Goal: Transaction & Acquisition: Download file/media

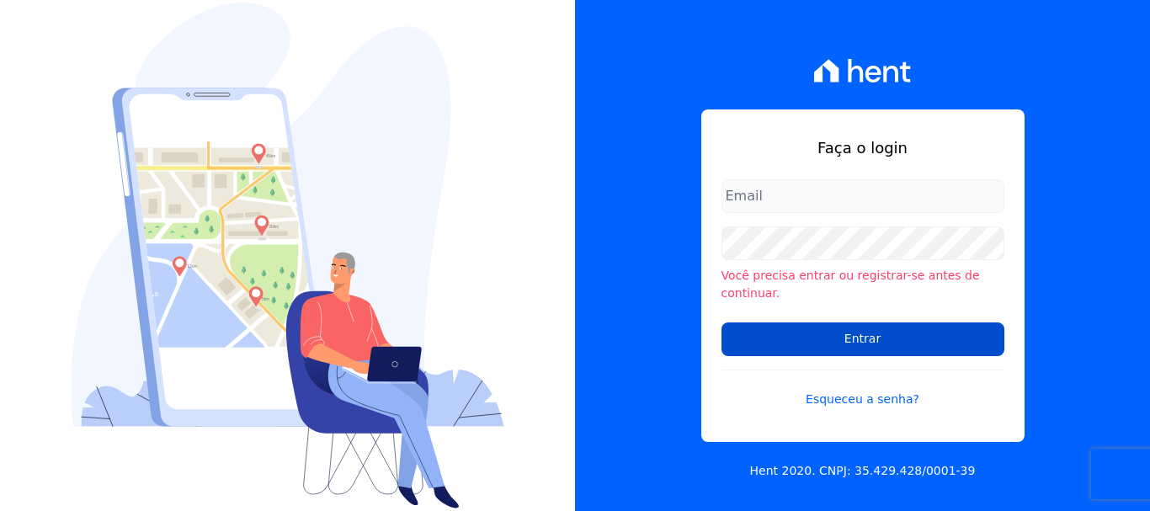
type input "[EMAIL_ADDRESS][DOMAIN_NAME]"
click at [858, 332] on input "Entrar" at bounding box center [862, 339] width 283 height 34
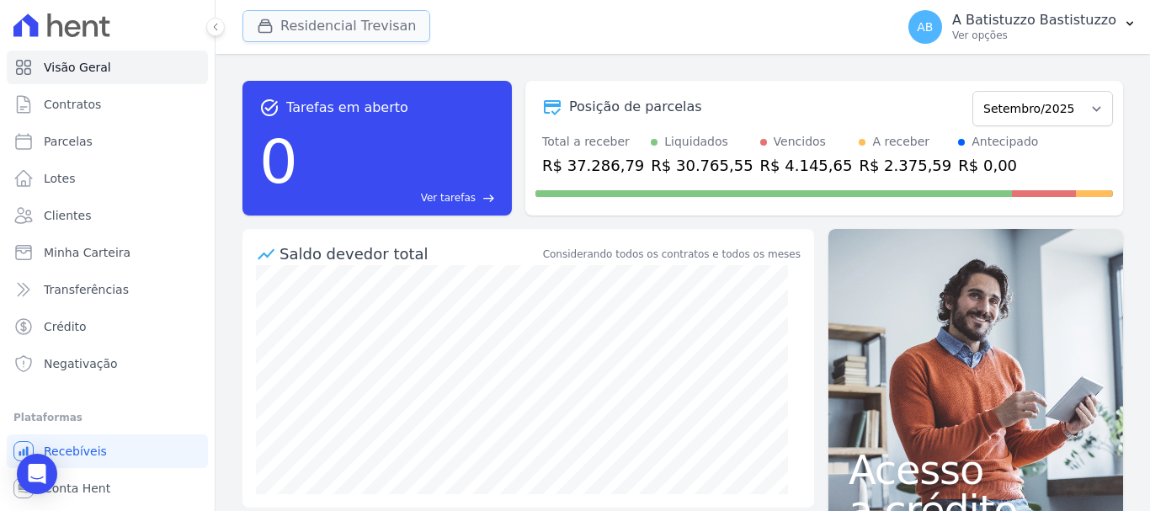
click at [281, 19] on button "Residencial Trevisan" at bounding box center [336, 26] width 188 height 32
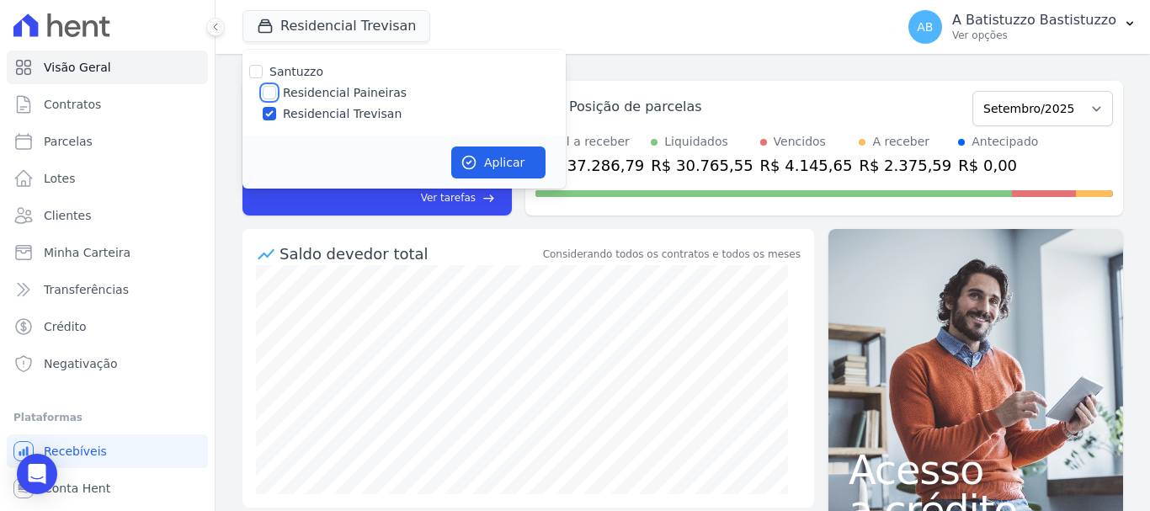
click at [269, 90] on input "Residencial Paineiras" at bounding box center [269, 92] width 13 height 13
checkbox input "true"
click at [266, 109] on input "Residencial Trevisan" at bounding box center [269, 113] width 13 height 13
checkbox input "false"
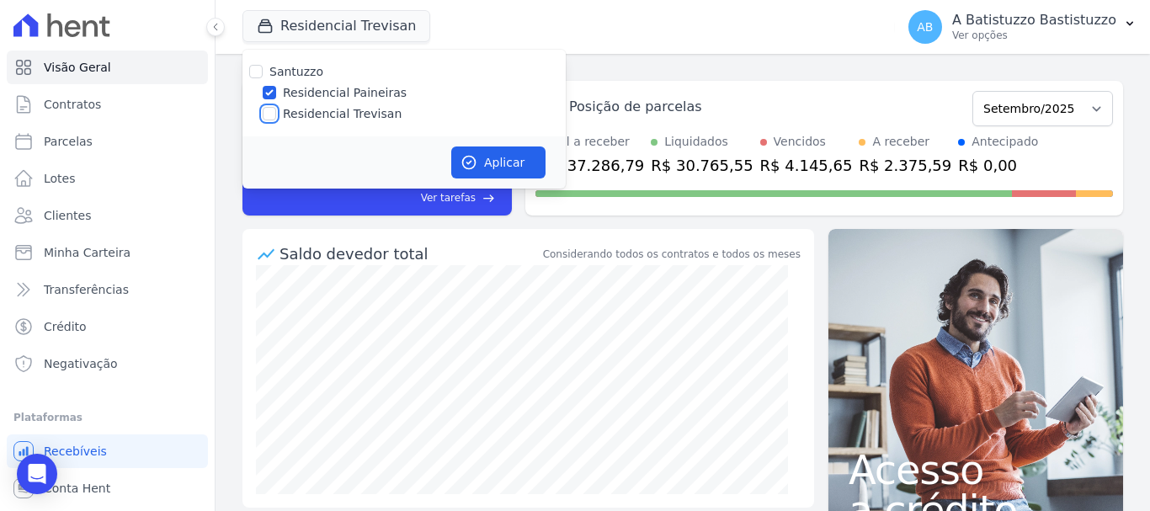
checkbox input "false"
click at [506, 162] on button "Aplicar" at bounding box center [498, 162] width 94 height 32
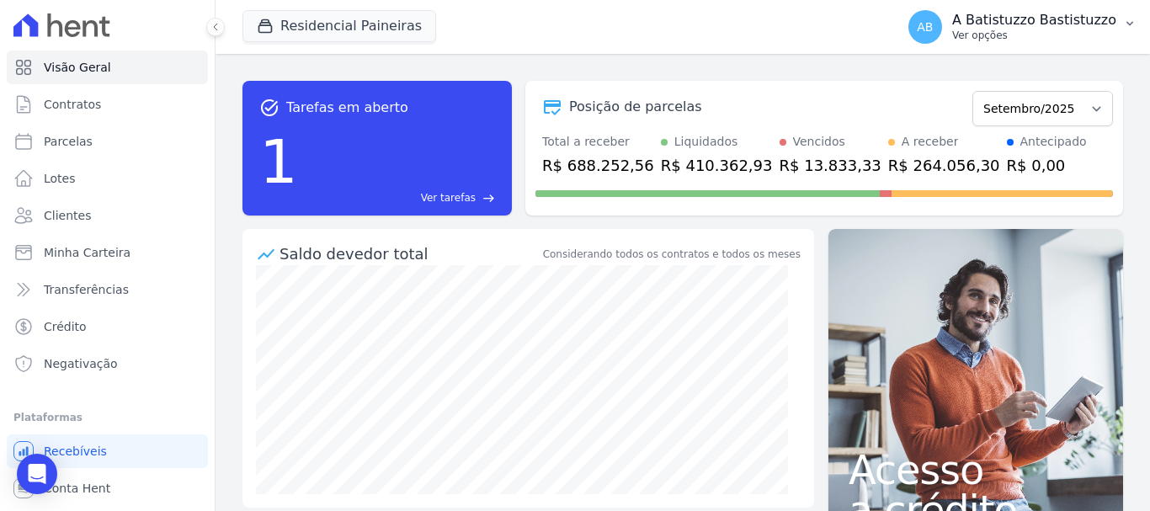
click at [933, 21] on span "AB" at bounding box center [925, 27] width 16 height 12
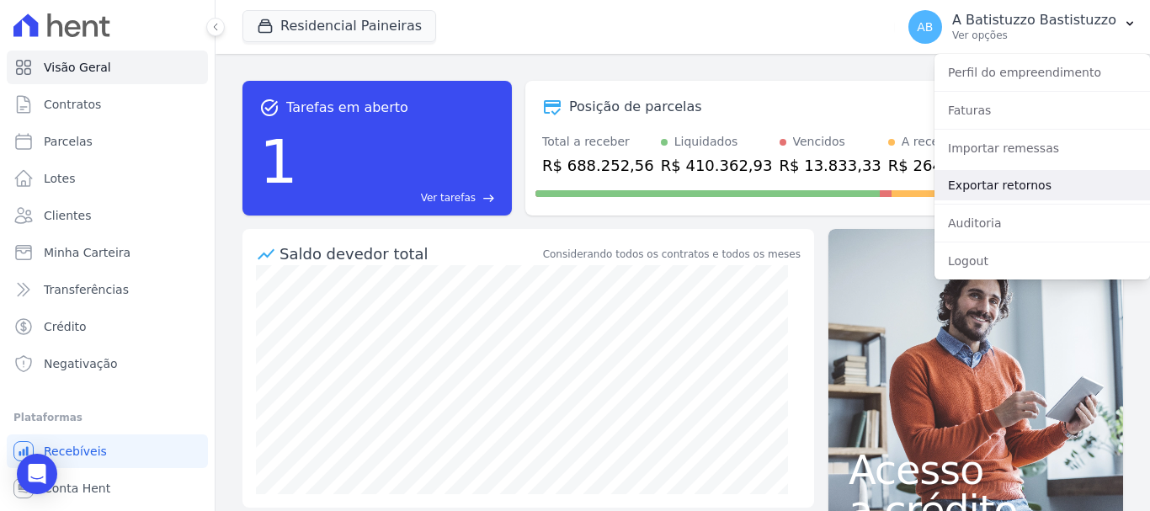
click at [965, 184] on link "Exportar retornos" at bounding box center [1041, 185] width 215 height 30
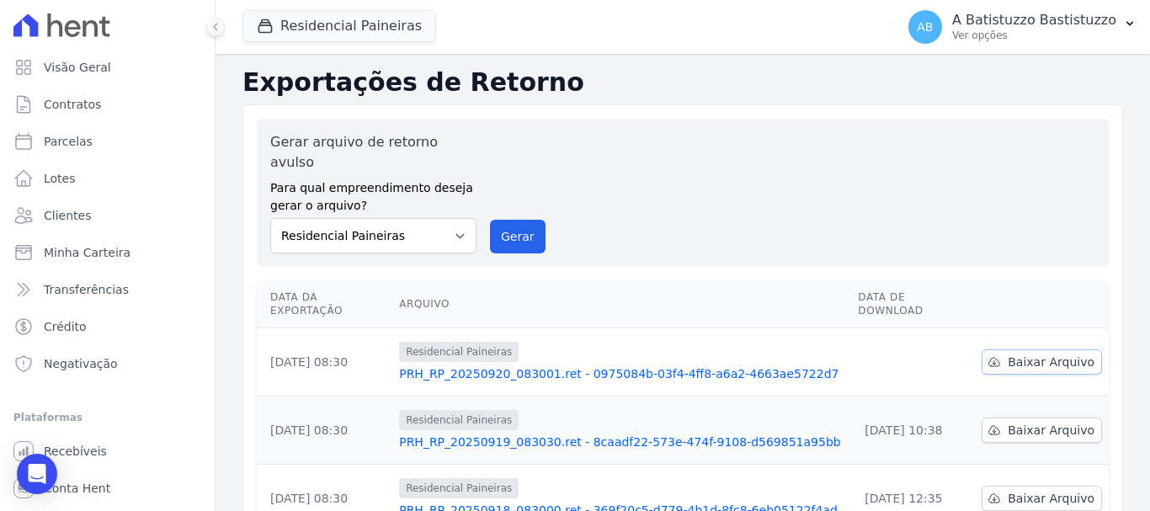
click at [1042, 353] on span "Baixar Arquivo" at bounding box center [1050, 361] width 87 height 17
click at [521, 365] on link "PRH_RP_20250920_083001.ret - 0975084b-03f4-4ff8-a6a2-4663ae5722d7" at bounding box center [621, 373] width 445 height 17
